Goal: Complete application form

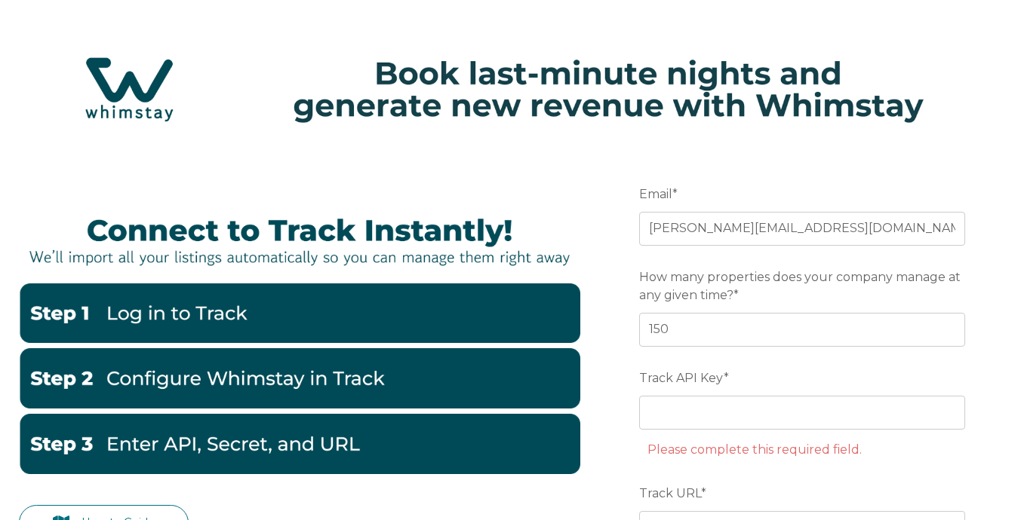
scroll to position [27, 0]
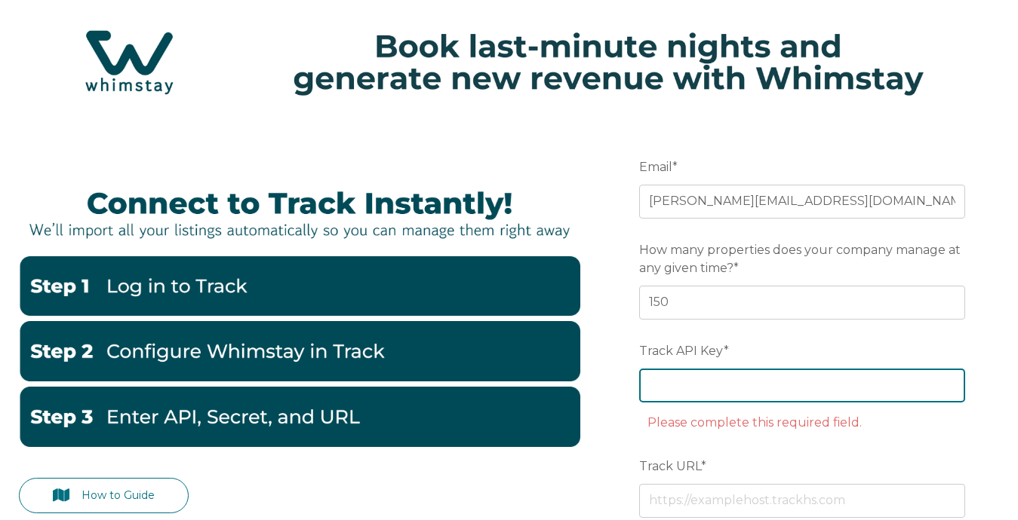
click at [684, 400] on input "Track API Key *" at bounding box center [802, 385] width 326 height 33
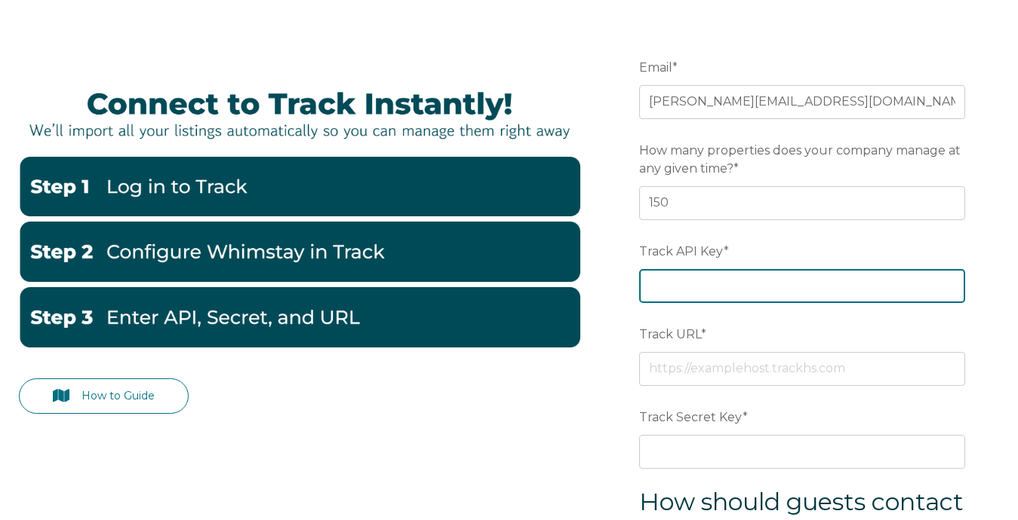
scroll to position [129, 0]
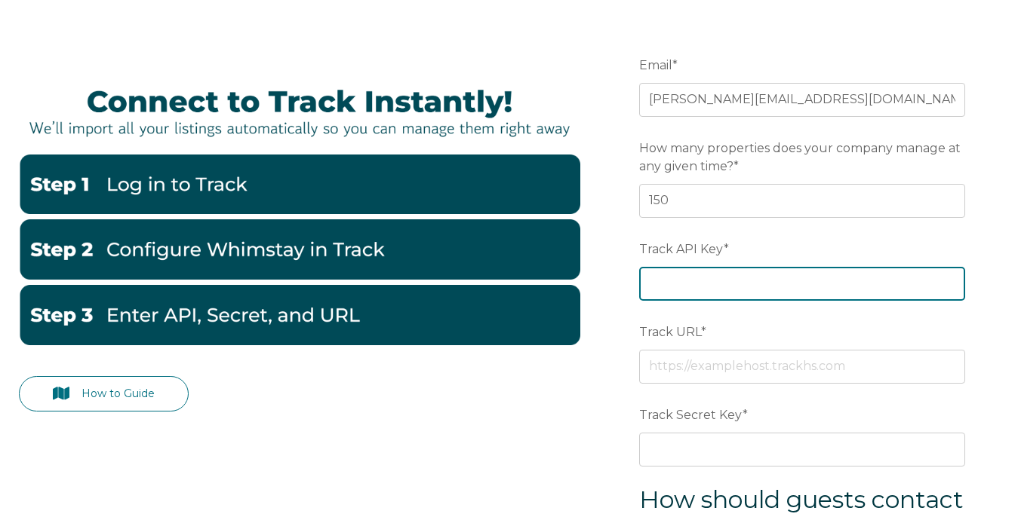
paste input "aeee64e59722282c879dcf9acf8afc20"
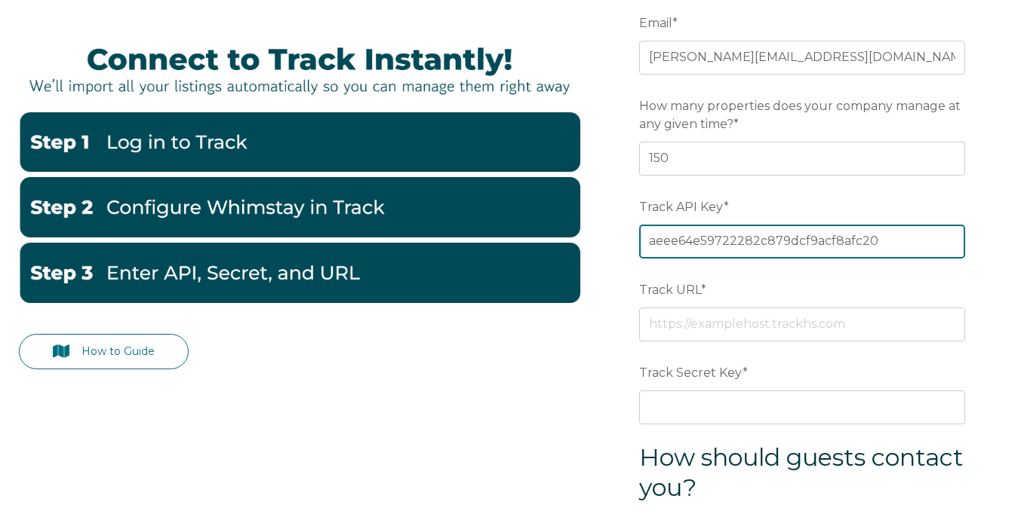
scroll to position [185, 0]
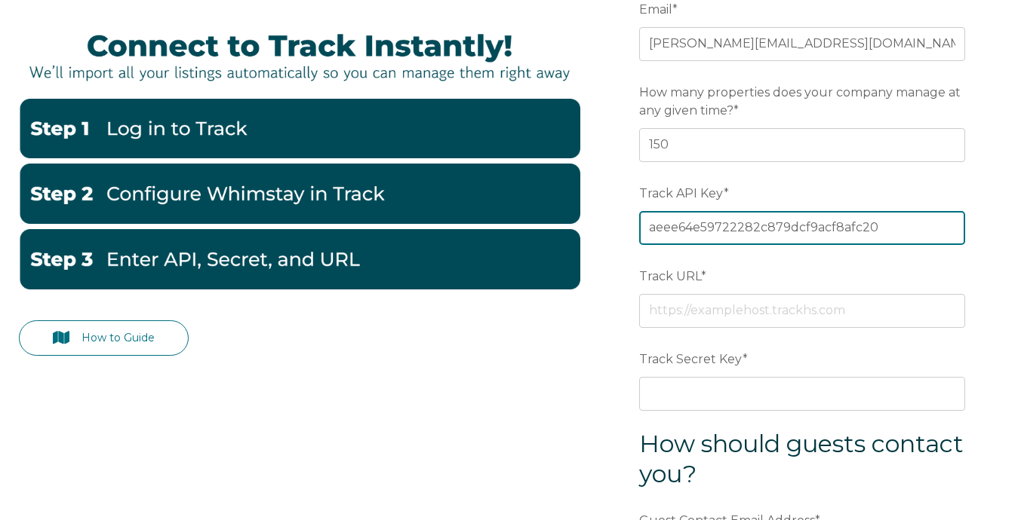
type input "aeee64e59722282c879dcf9acf8afc20"
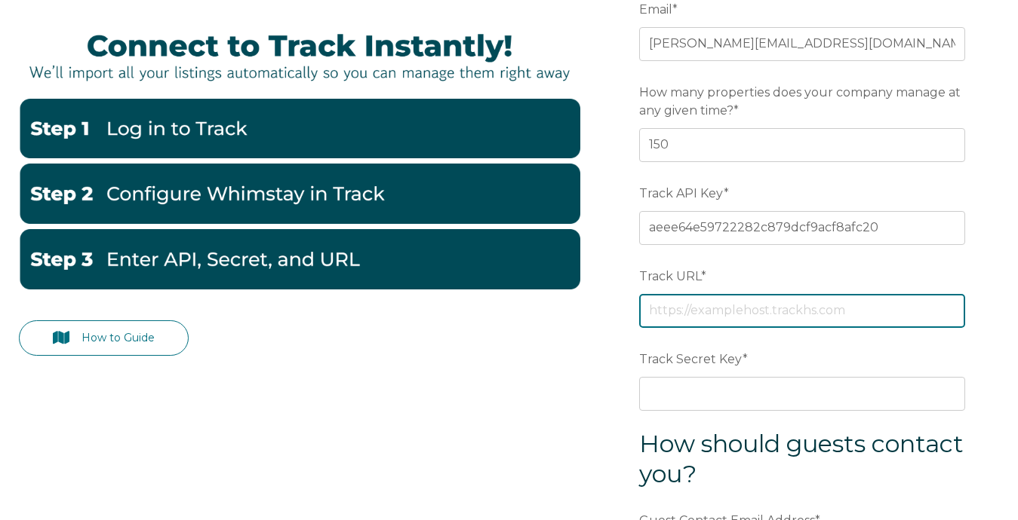
click at [674, 312] on input "Track URL *" at bounding box center [802, 310] width 326 height 33
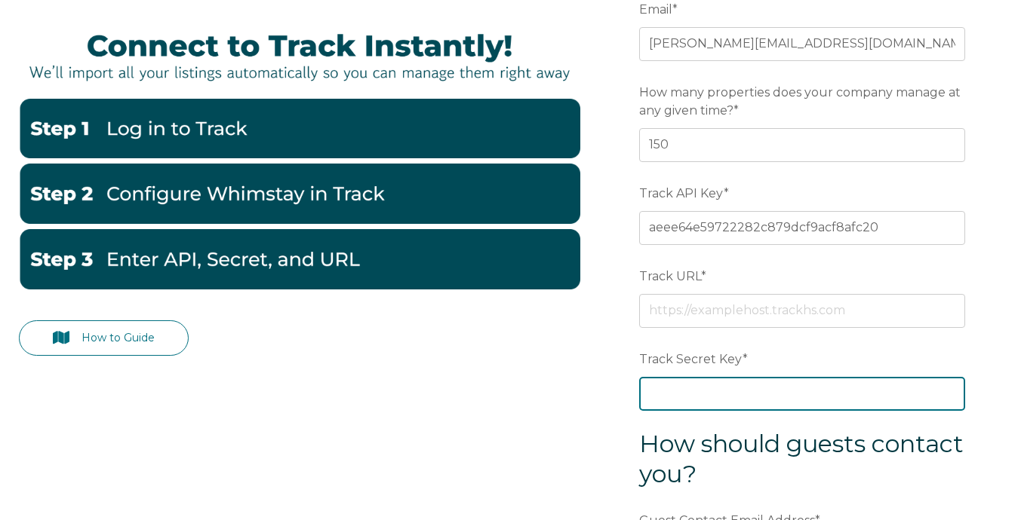
click at [677, 389] on div "Track Secret Key *" at bounding box center [802, 378] width 326 height 65
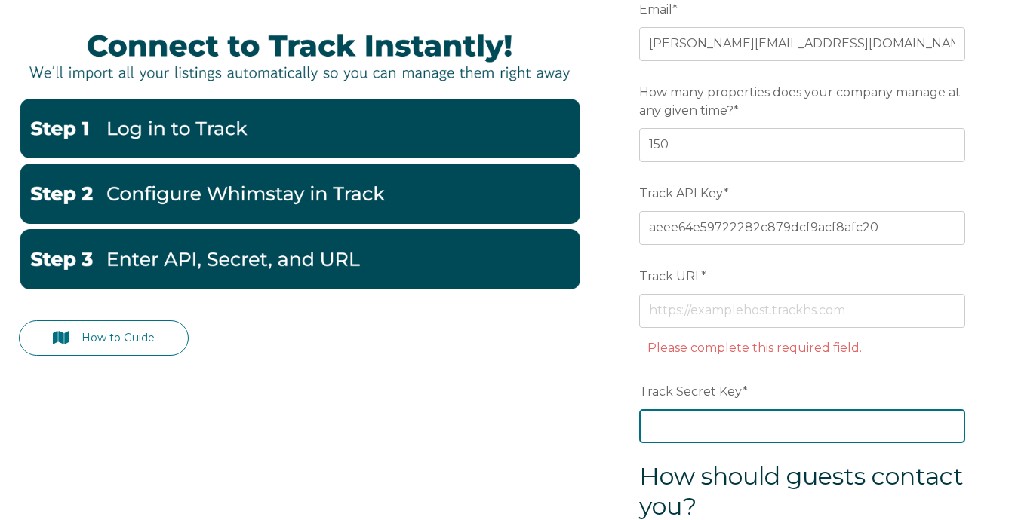
paste input "917dda7f087ea8a39d76c9d2526aa092"
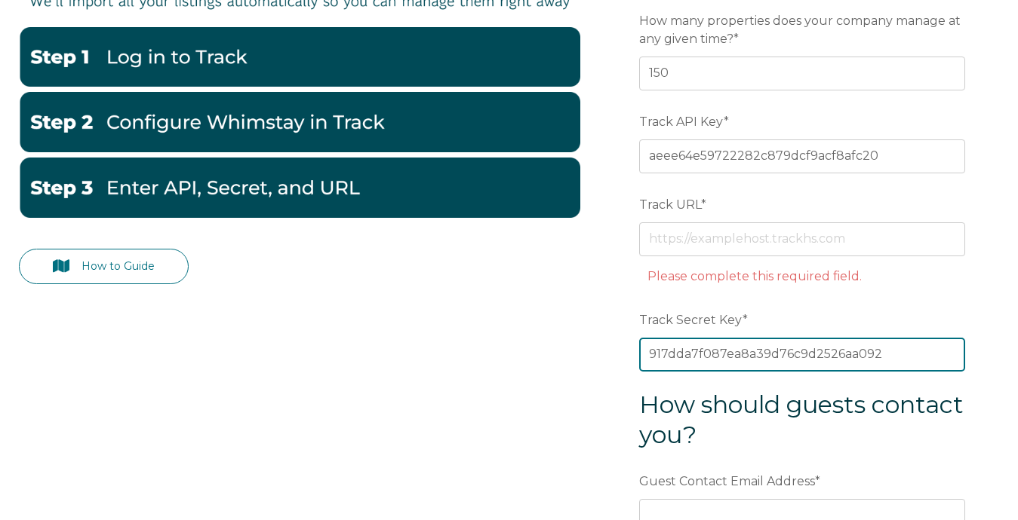
scroll to position [252, 0]
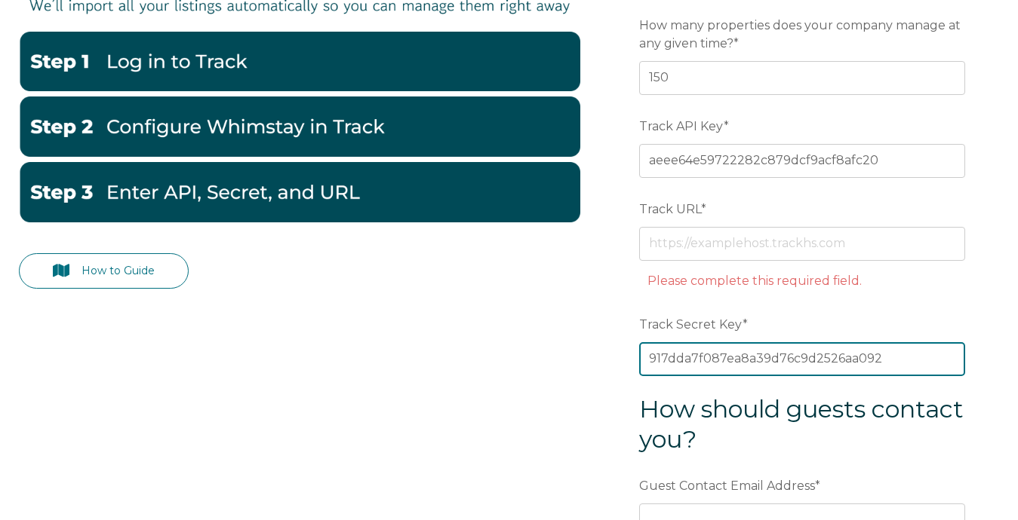
type input "917dda7f087ea8a39d76c9d2526aa092"
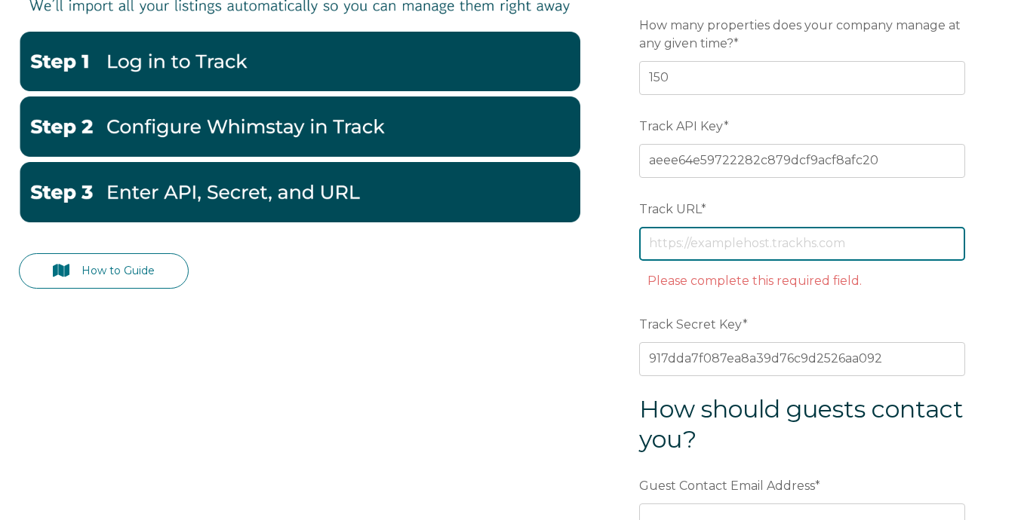
click at [797, 244] on input "Track URL *" at bounding box center [802, 243] width 326 height 33
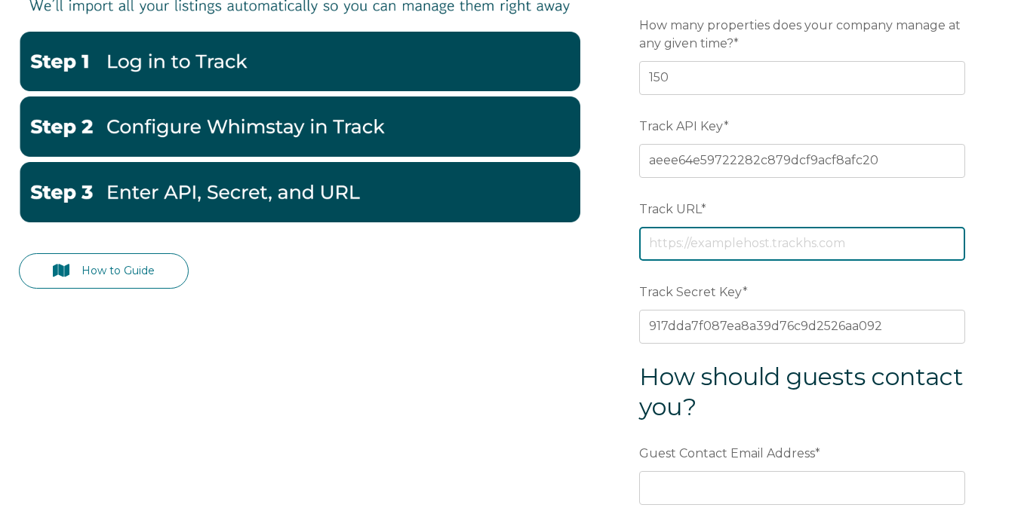
paste input "[URL][DOMAIN_NAME]"
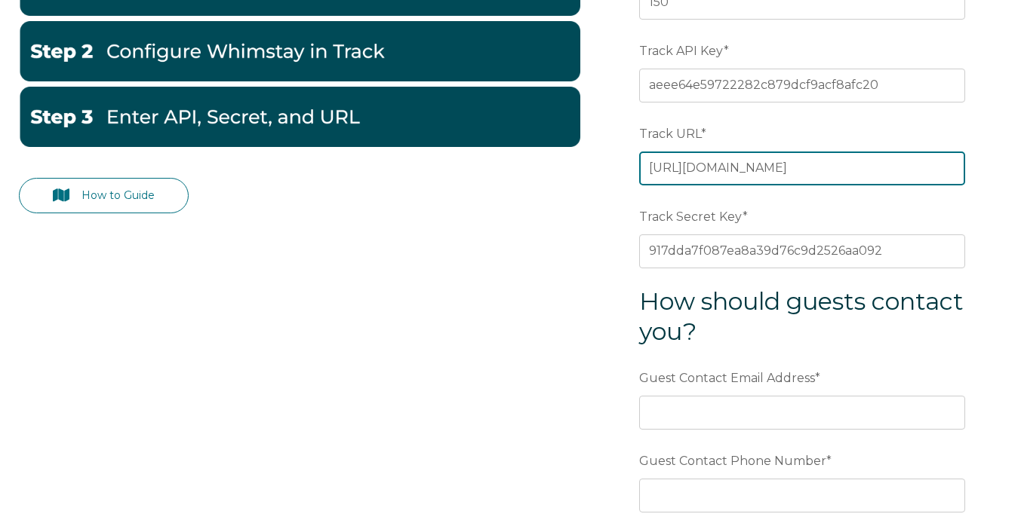
scroll to position [331, 0]
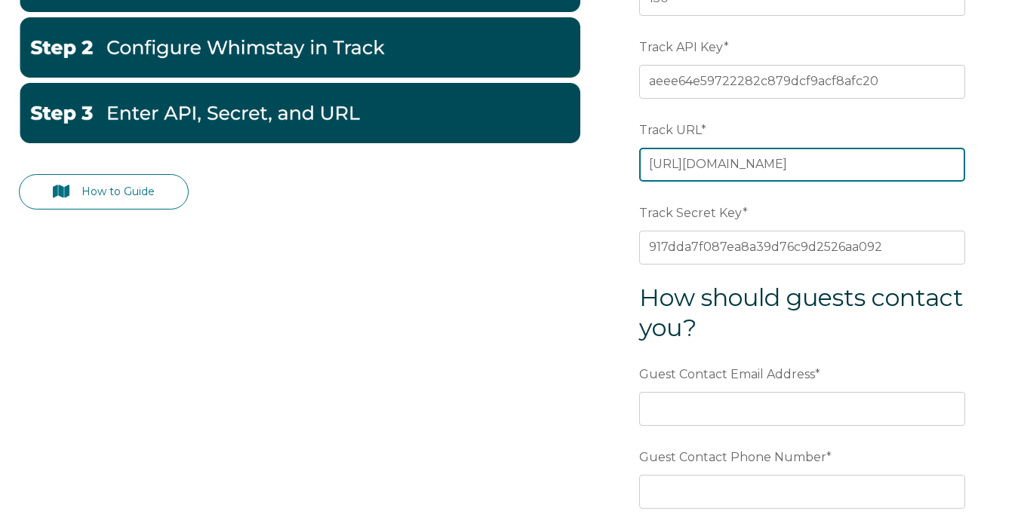
type input "[URL][DOMAIN_NAME]"
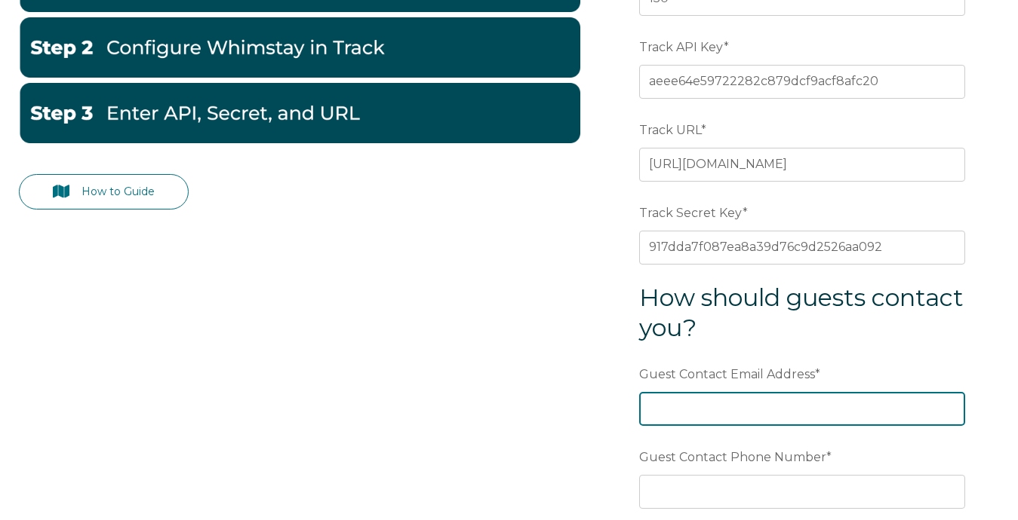
click at [710, 407] on input "Guest Contact Email Address *" at bounding box center [802, 408] width 326 height 33
type input "[EMAIL_ADDRESS][DOMAIN_NAME]"
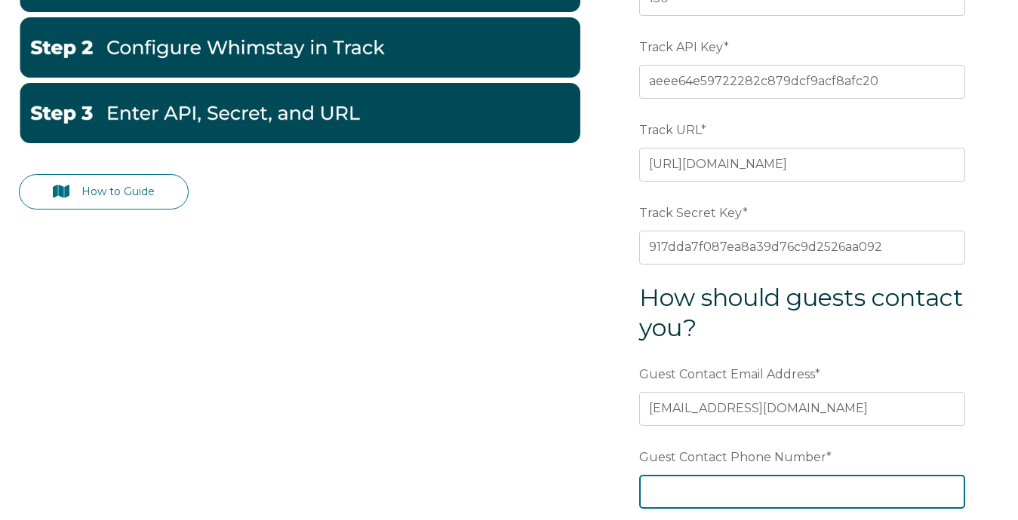
click at [821, 484] on input "Guest Contact Phone Number *" at bounding box center [802, 491] width 326 height 33
click at [648, 496] on input "615)" at bounding box center [802, 491] width 326 height 33
click at [686, 490] on input "(615)" at bounding box center [802, 491] width 326 height 33
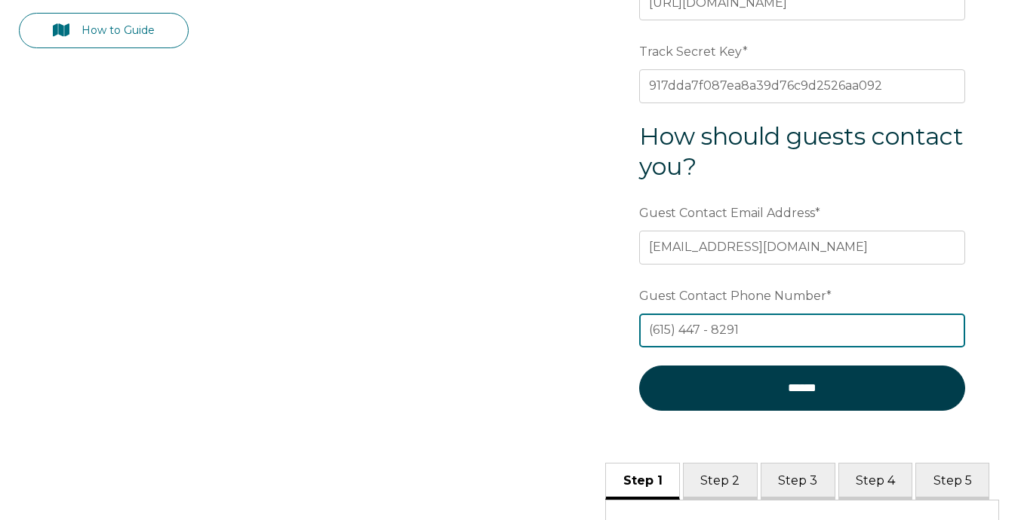
scroll to position [494, 0]
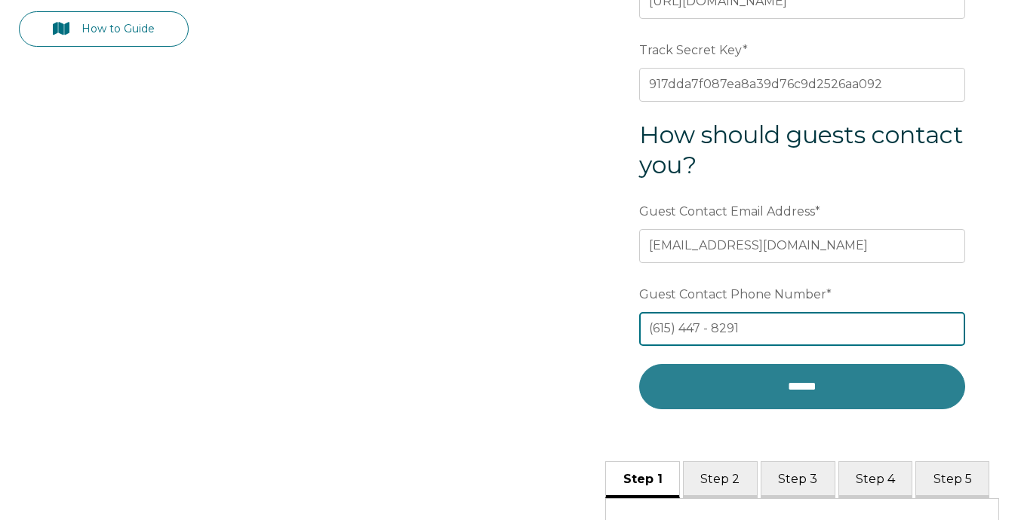
type input "(615) 447 - 8291"
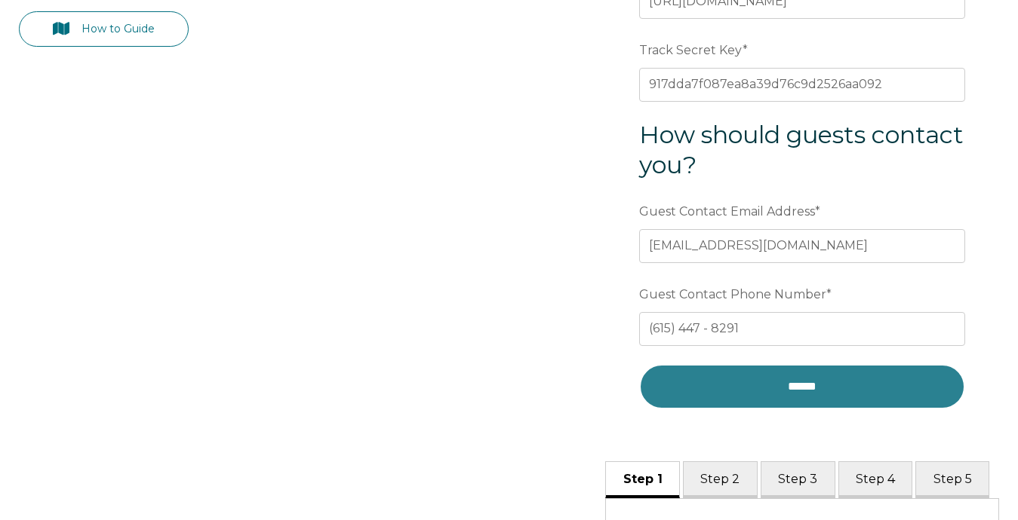
click at [864, 391] on input "******" at bounding box center [802, 386] width 326 height 45
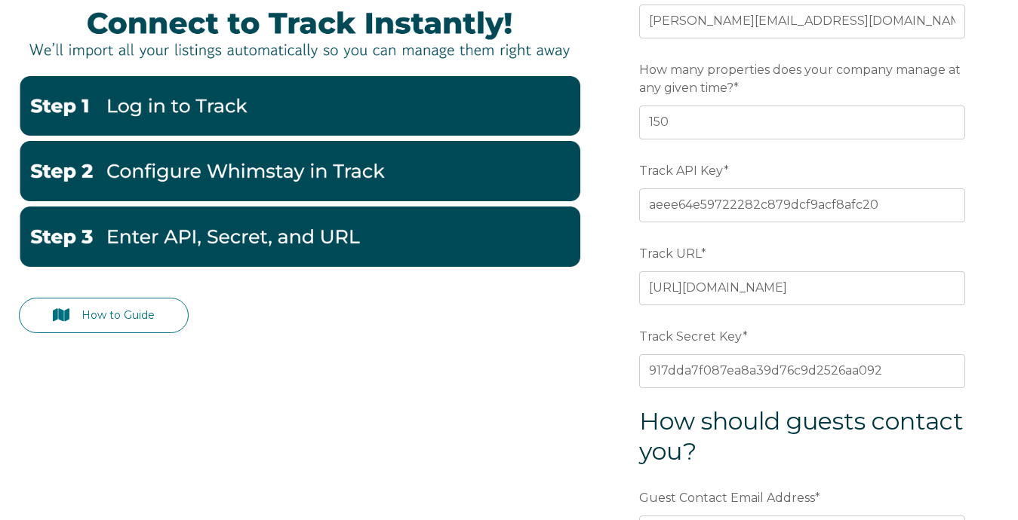
scroll to position [180, 0]
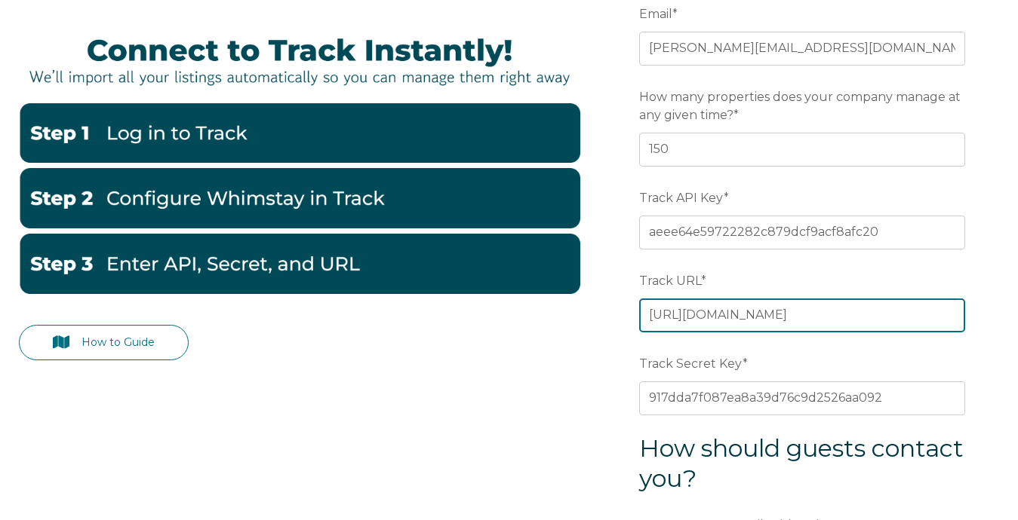
click at [884, 312] on input "[URL][DOMAIN_NAME]" at bounding box center [802, 315] width 326 height 33
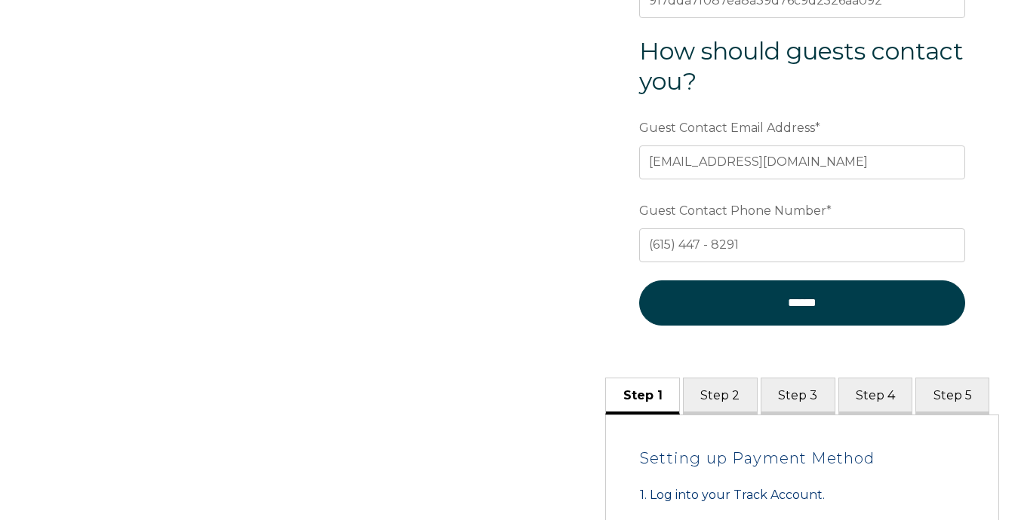
scroll to position [594, 0]
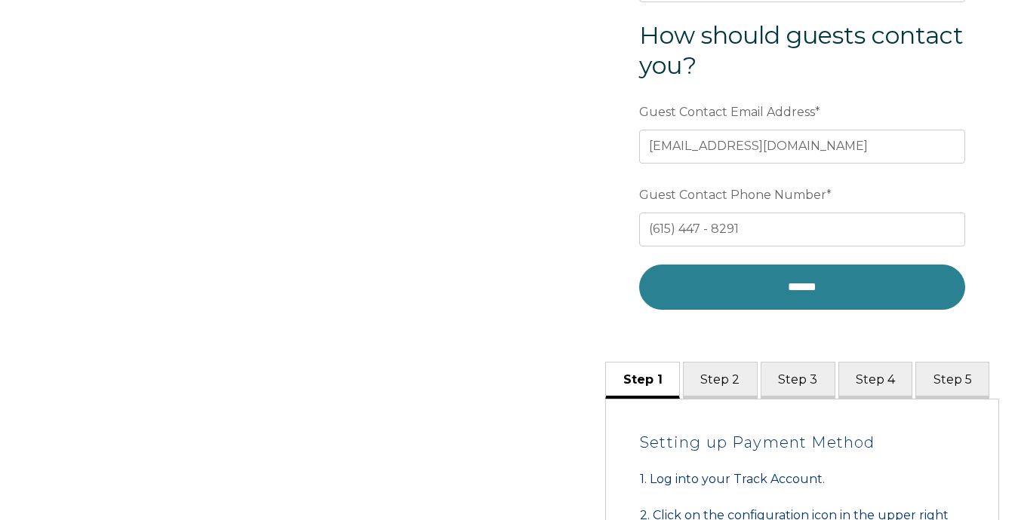
type input "[URL][DOMAIN_NAME]"
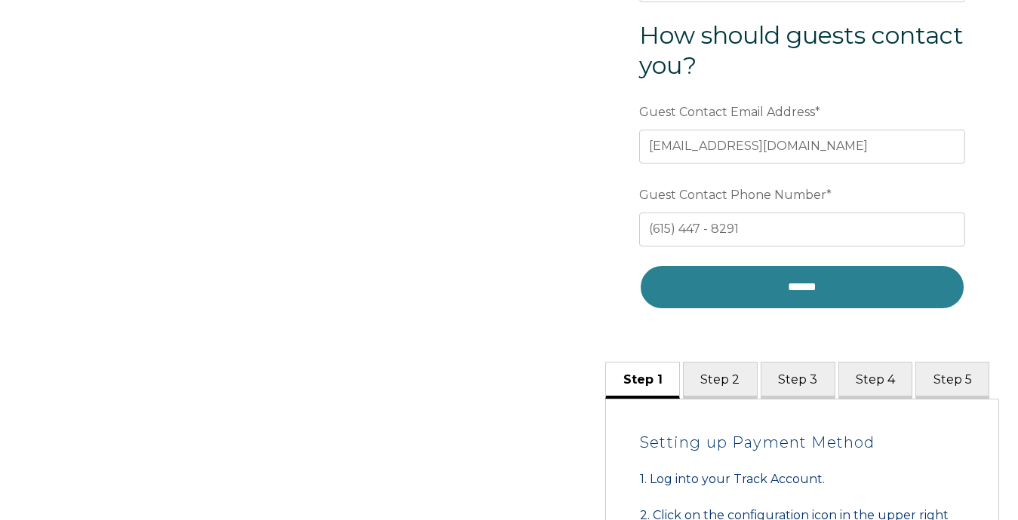
click at [860, 284] on input "******" at bounding box center [802, 287] width 326 height 45
